Goal: Task Accomplishment & Management: Use online tool/utility

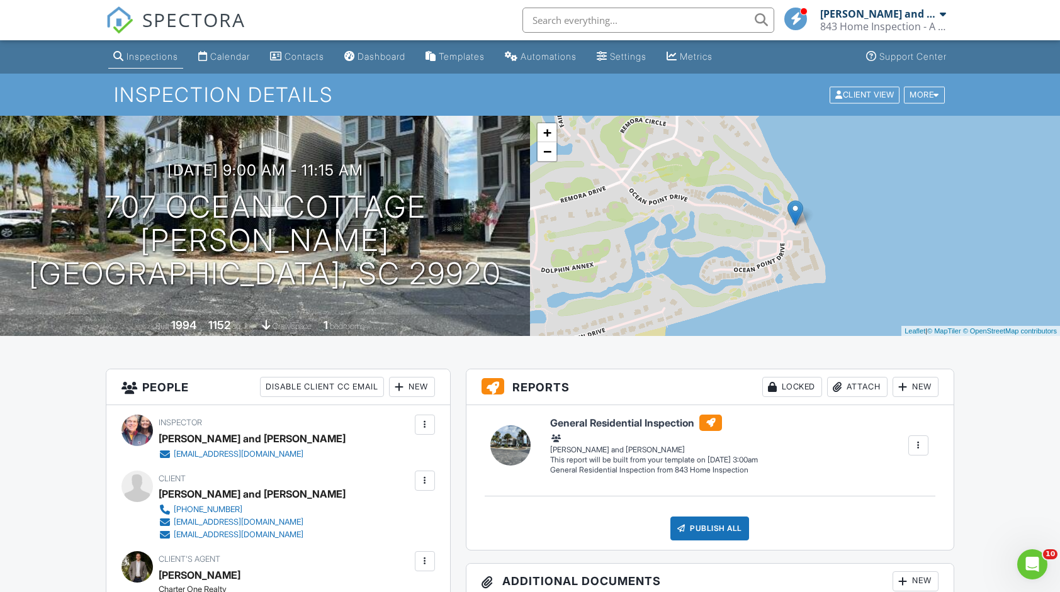
click at [916, 444] on div at bounding box center [918, 445] width 13 height 13
click at [897, 462] on div "Build Now" at bounding box center [872, 469] width 101 height 15
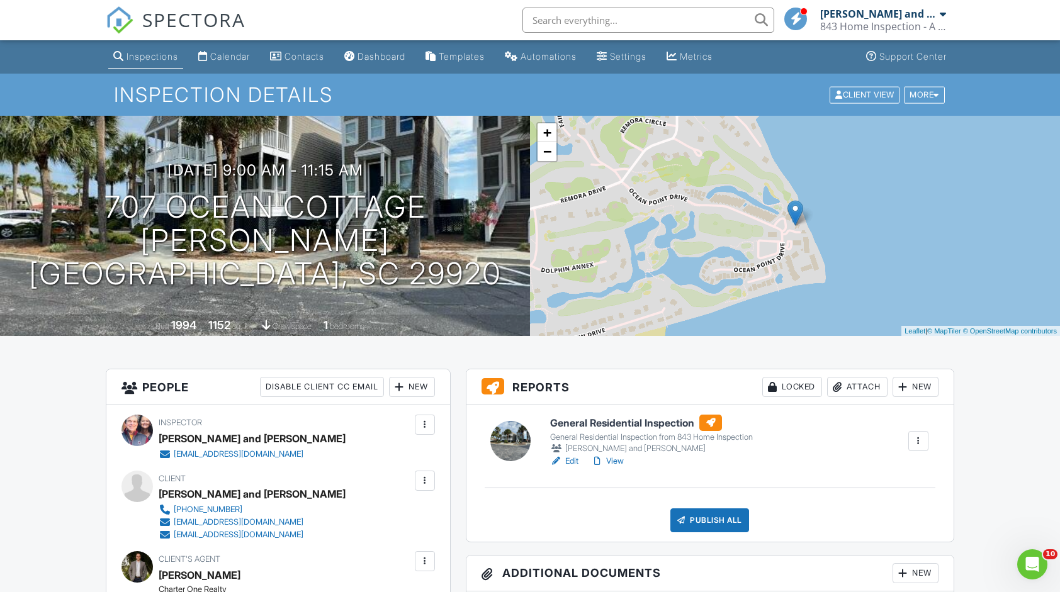
click at [578, 464] on link "Edit" at bounding box center [564, 461] width 28 height 13
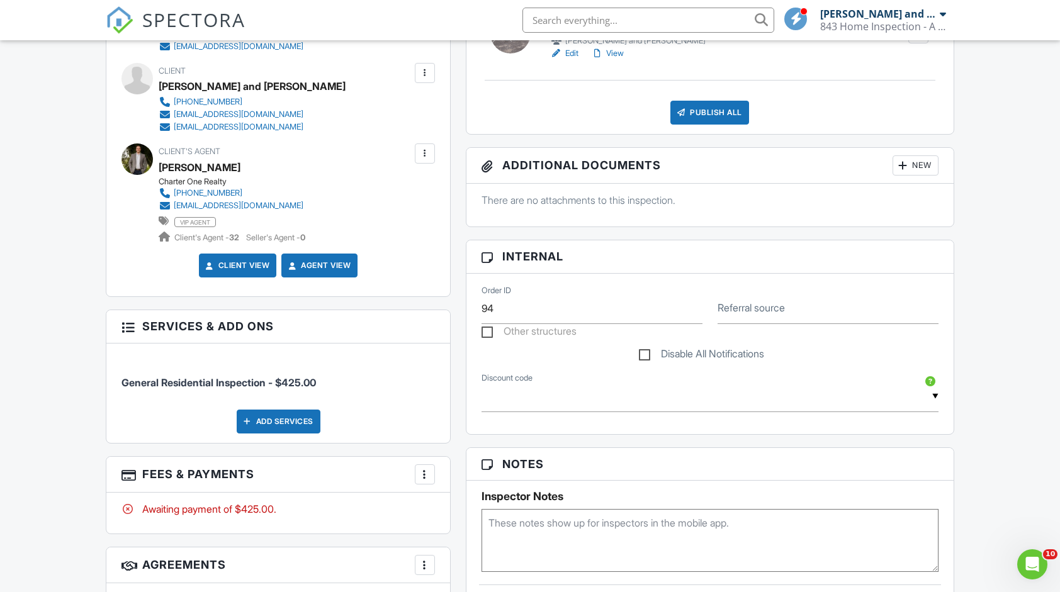
scroll to position [440, 0]
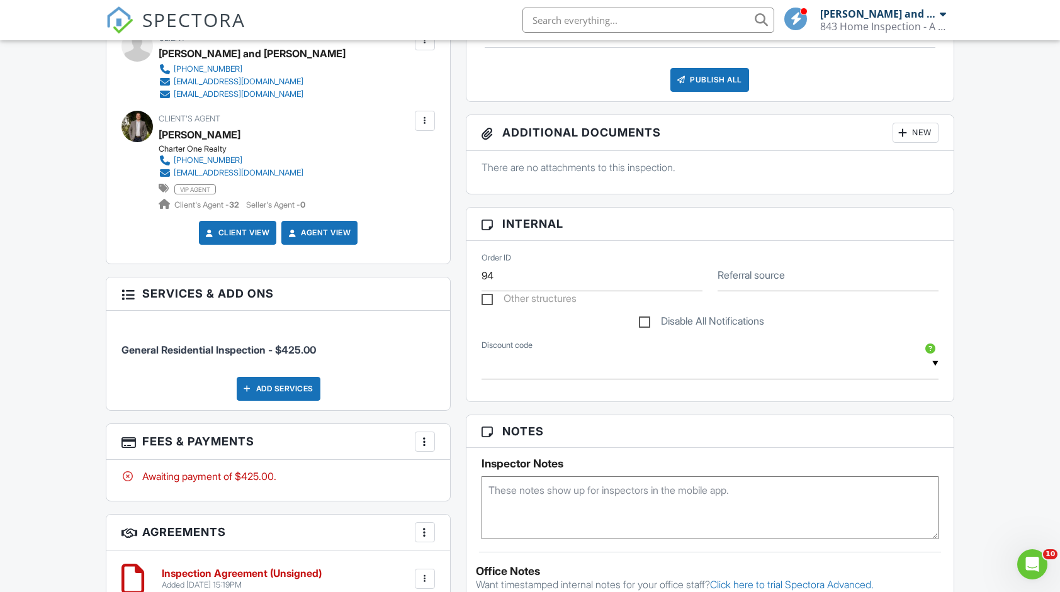
click at [552, 492] on textarea at bounding box center [709, 507] width 457 height 63
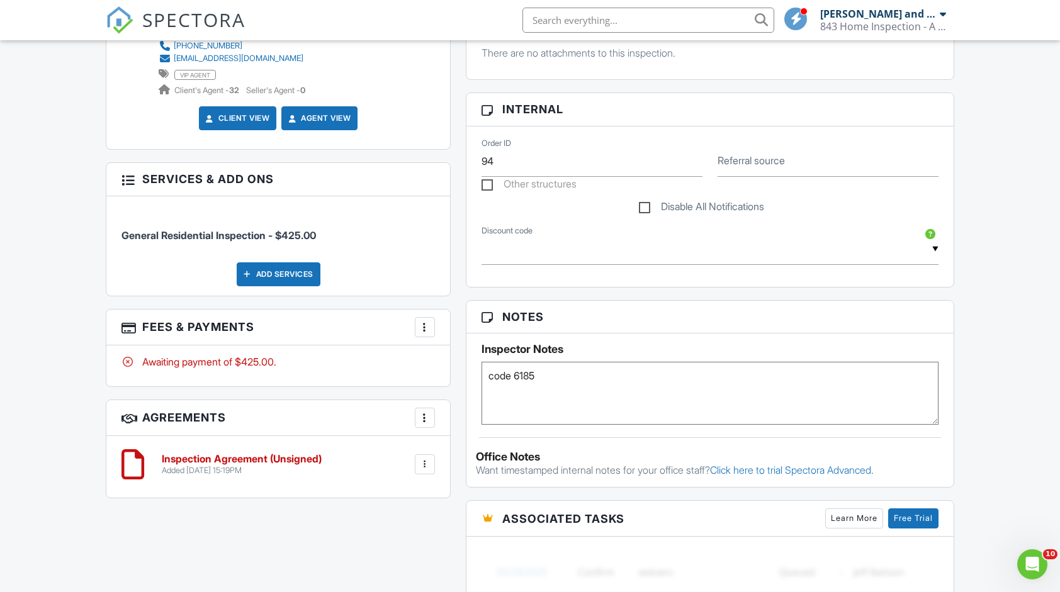
scroll to position [755, 0]
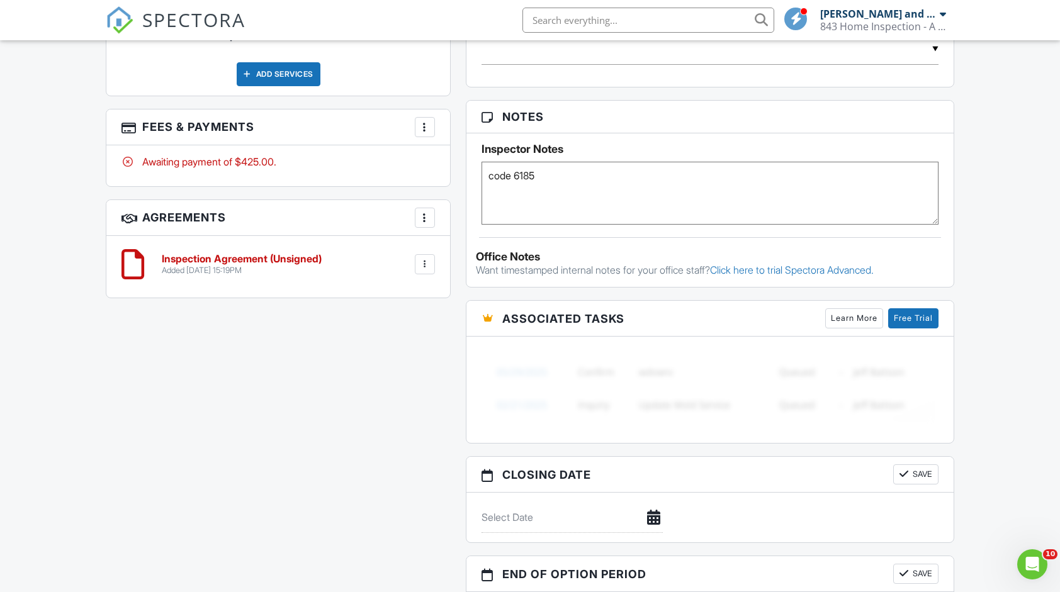
type textarea "code 6185"
click at [900, 474] on div at bounding box center [903, 474] width 13 height 13
